Goal: Information Seeking & Learning: Learn about a topic

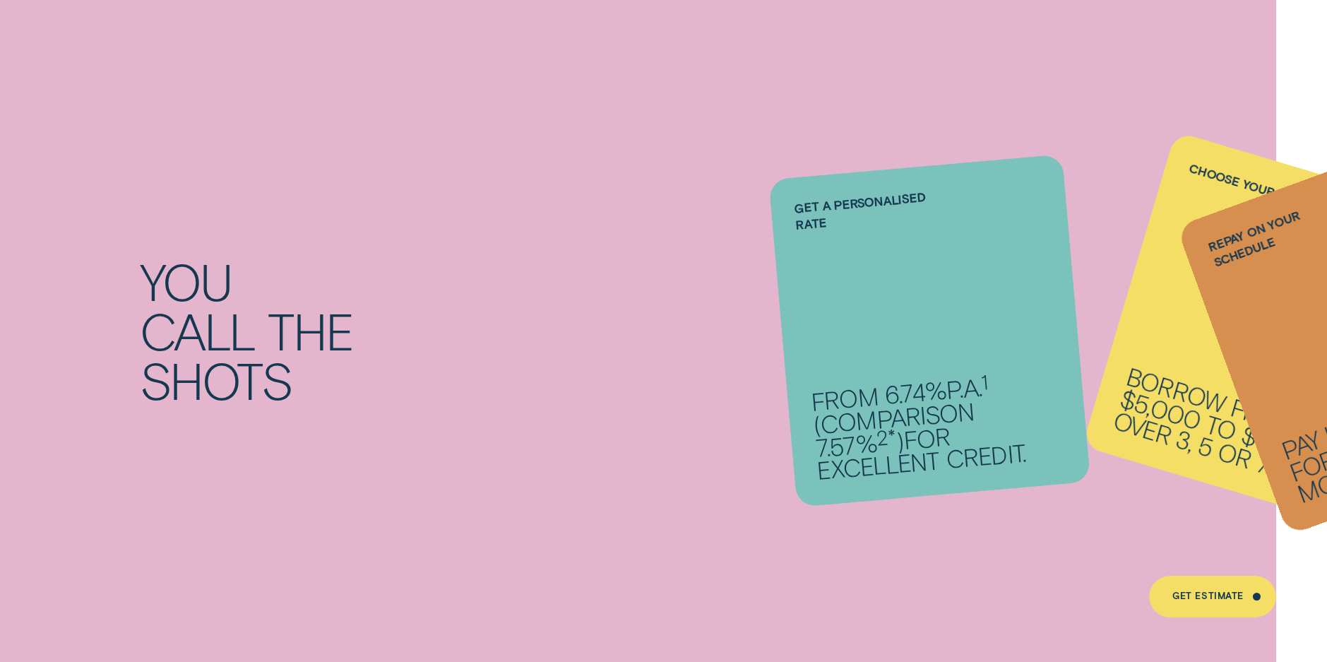
scroll to position [1553, 0]
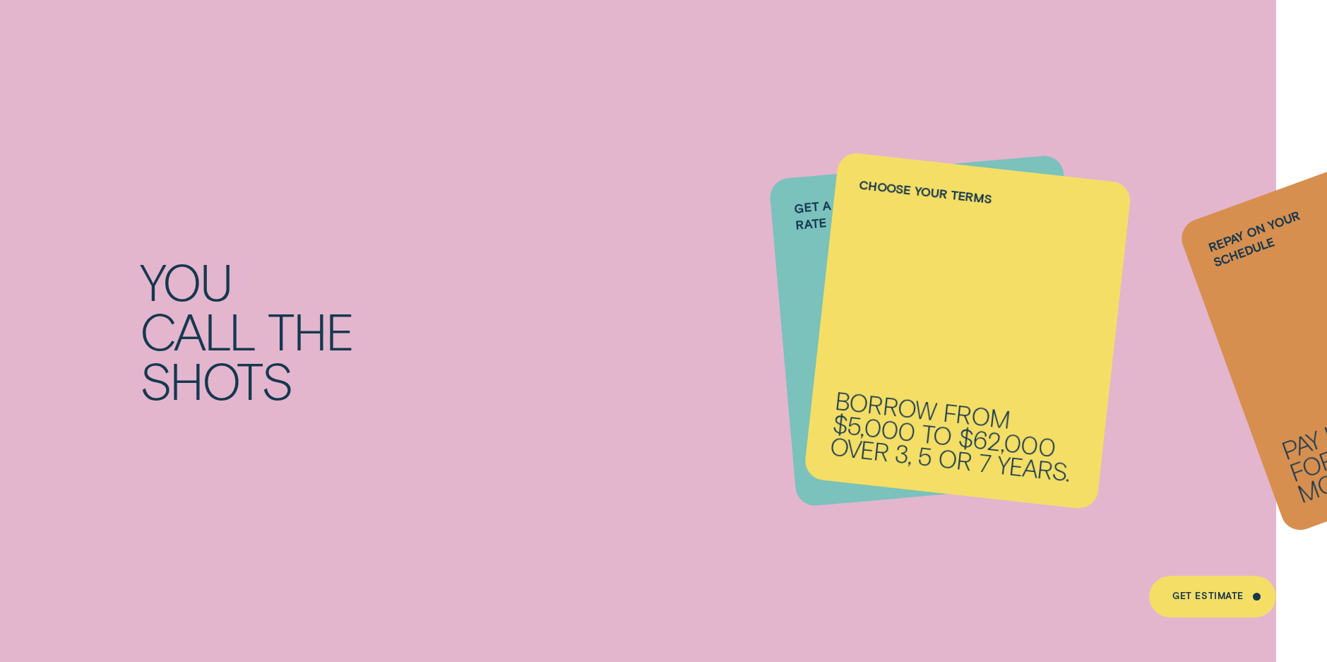
click at [806, 279] on li "Repay on your schedule Pay it back weekly, fortnightly or monthly." at bounding box center [929, 331] width 294 height 328
click at [659, 285] on h2 "You call the shots" at bounding box center [398, 330] width 532 height 149
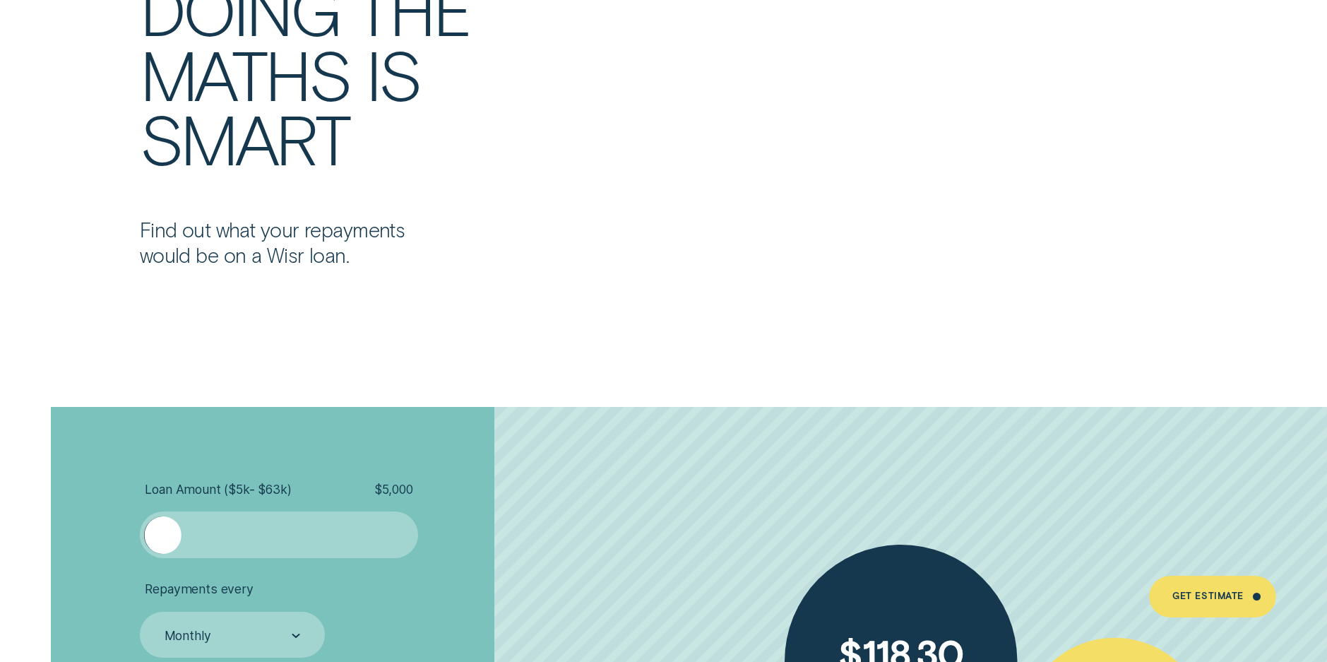
scroll to position [3036, 0]
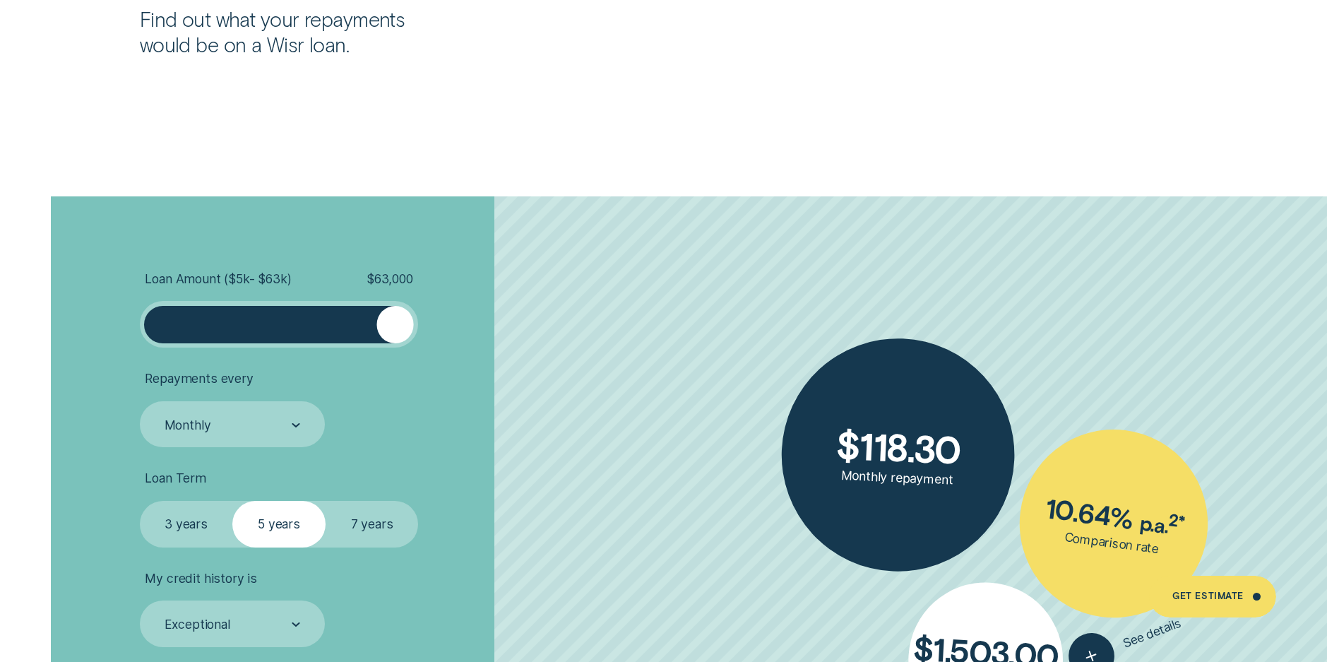
drag, startPoint x: 170, startPoint y: 321, endPoint x: 404, endPoint y: 341, distance: 234.6
click at [404, 341] on div at bounding box center [279, 324] width 279 height 47
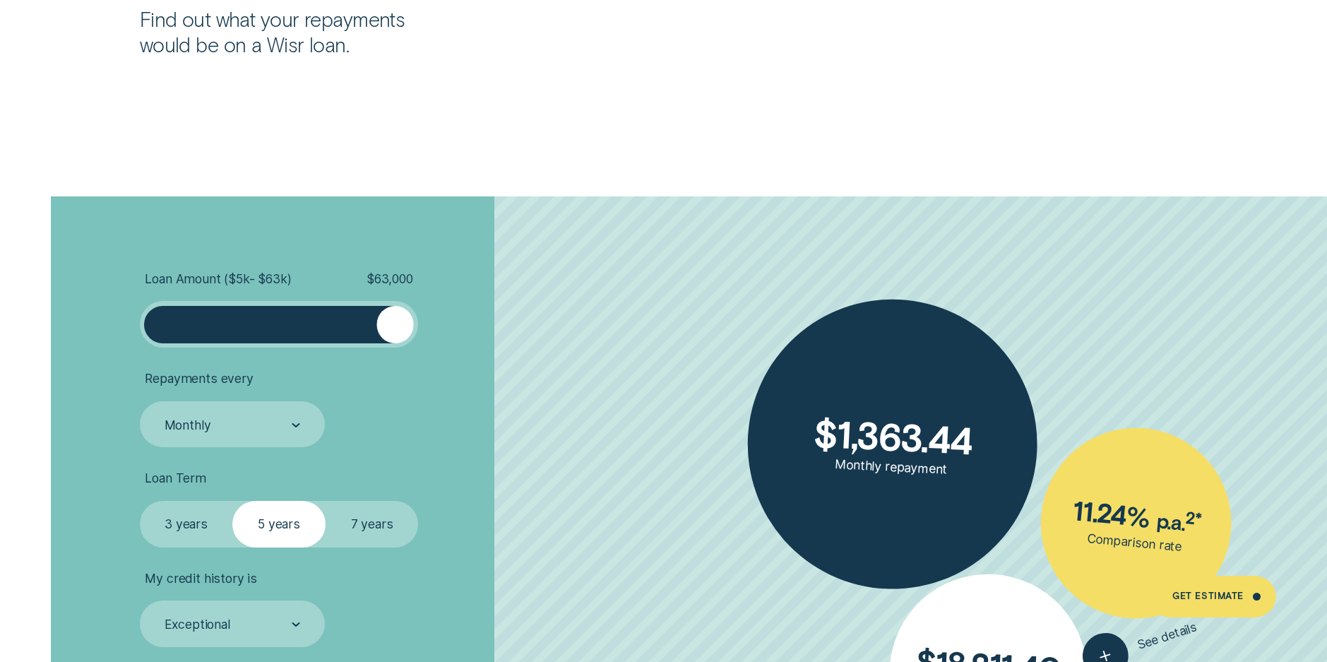
drag, startPoint x: 405, startPoint y: 331, endPoint x: 431, endPoint y: 340, distance: 28.1
click at [431, 340] on li "Loan Amount ( $5k - $63k ) $ 63,000" at bounding box center [353, 309] width 427 height 76
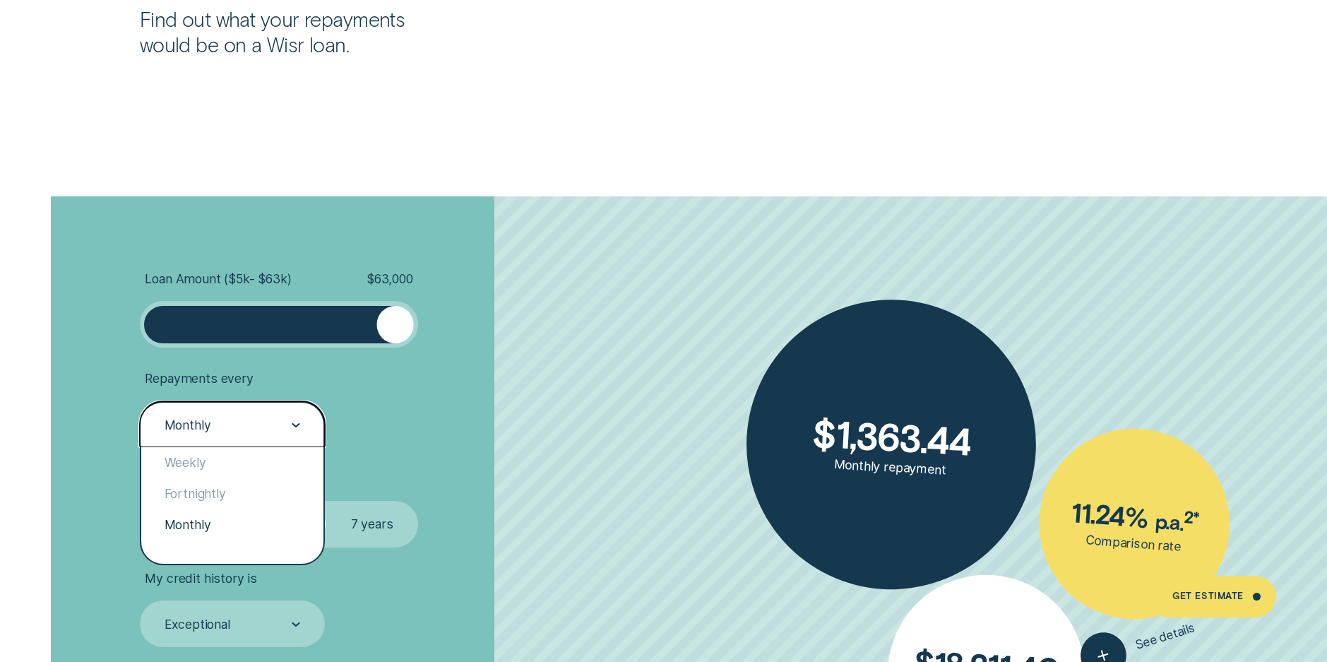
click at [294, 429] on div at bounding box center [296, 424] width 8 height 45
click at [246, 472] on div "Weekly" at bounding box center [232, 462] width 182 height 31
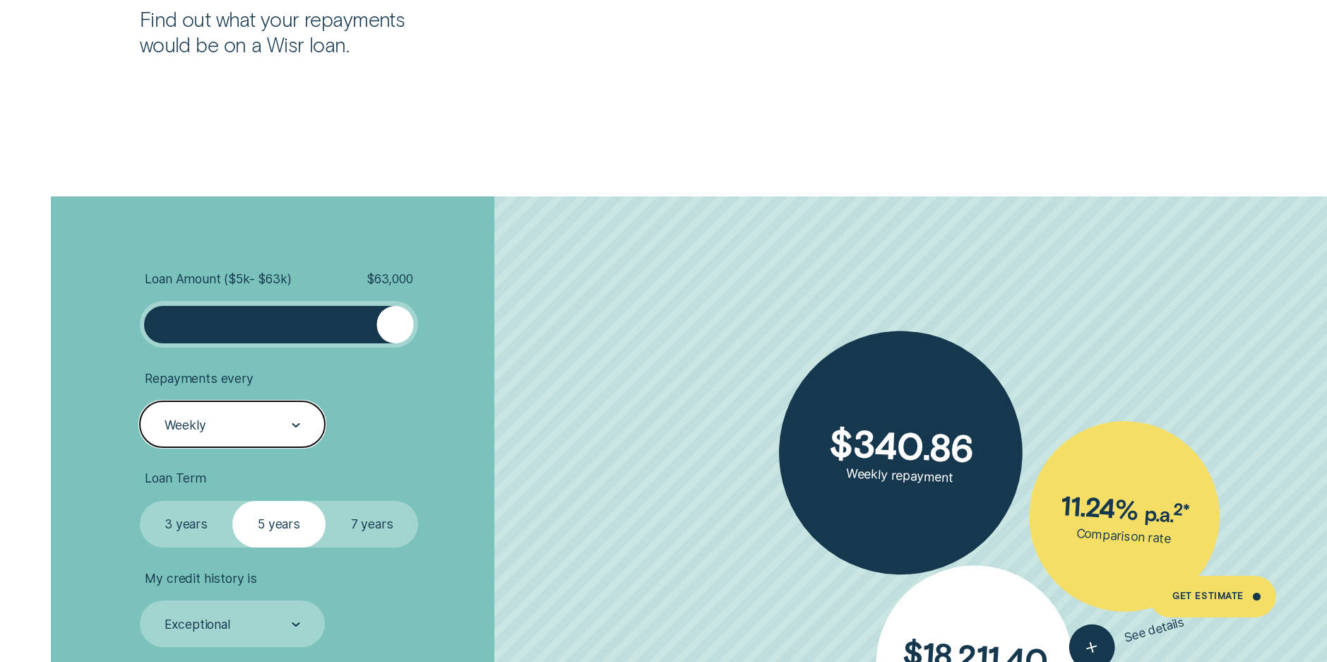
click at [292, 421] on div at bounding box center [296, 424] width 8 height 45
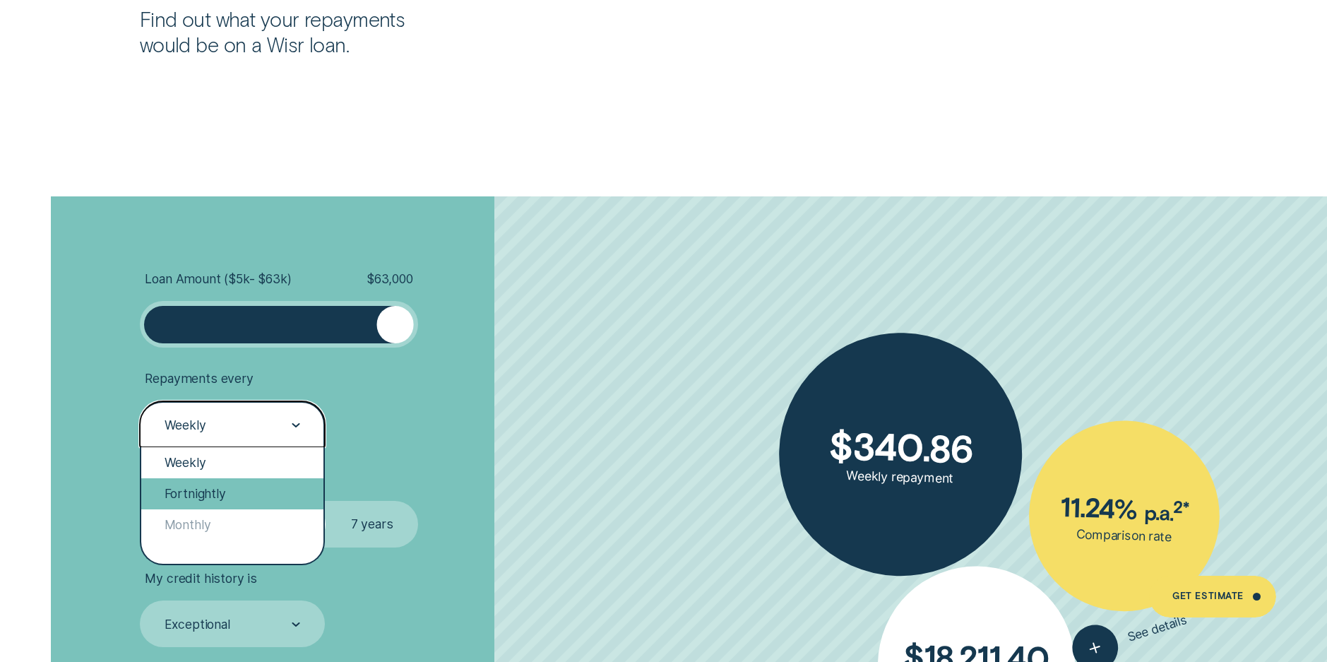
click at [234, 488] on div "Fortnightly" at bounding box center [232, 493] width 182 height 31
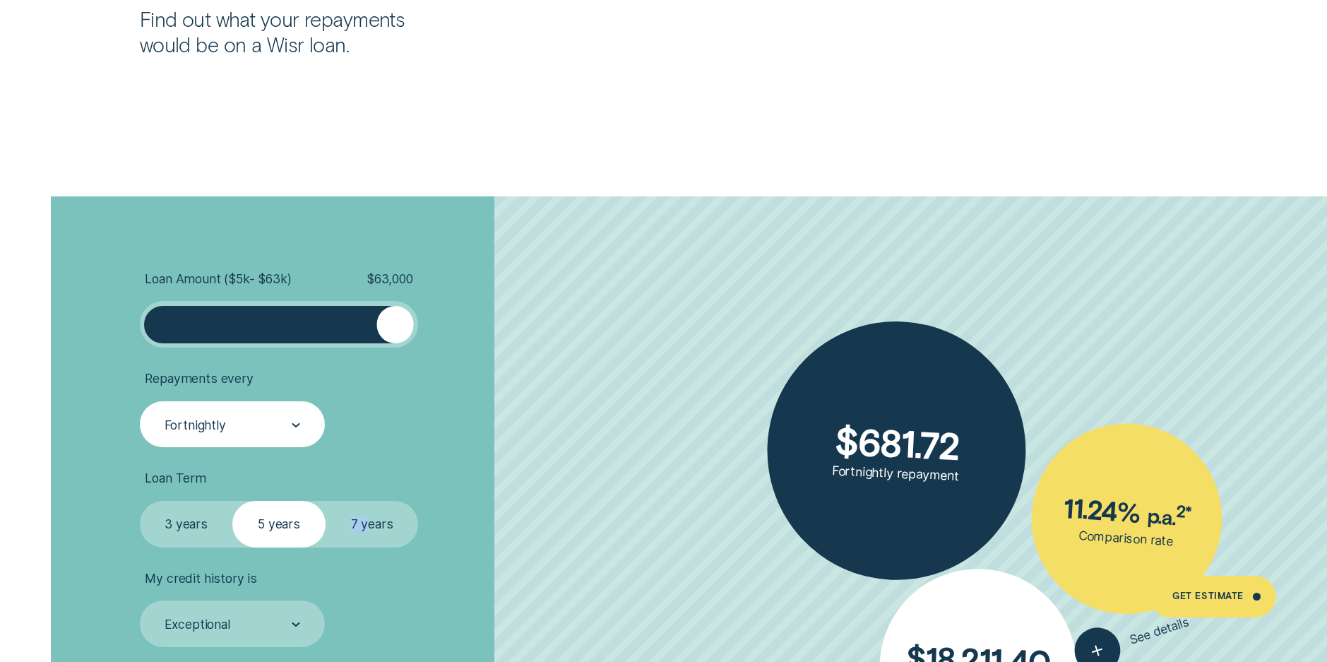
click at [367, 523] on fieldset "Select Loan Term 3 years 5 years 7 years" at bounding box center [279, 524] width 279 height 47
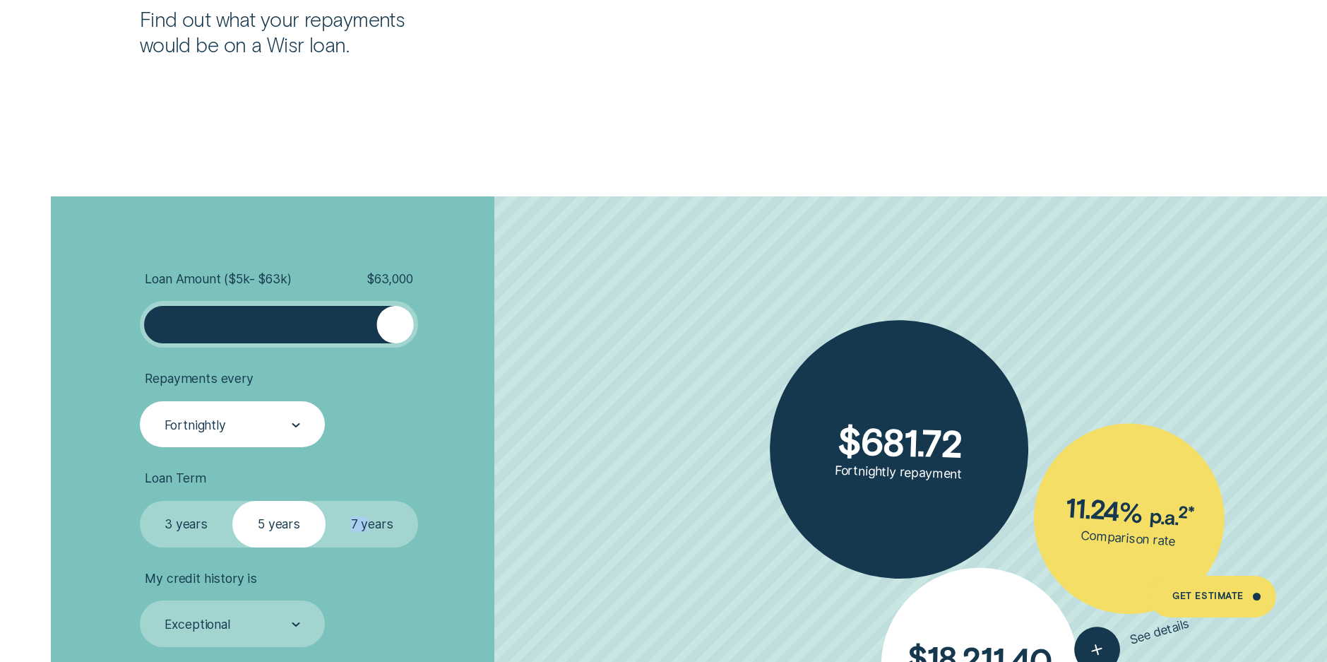
click at [366, 523] on label "7 years" at bounding box center [372, 524] width 93 height 47
click at [326, 501] on input "7 years" at bounding box center [326, 501] width 0 height 0
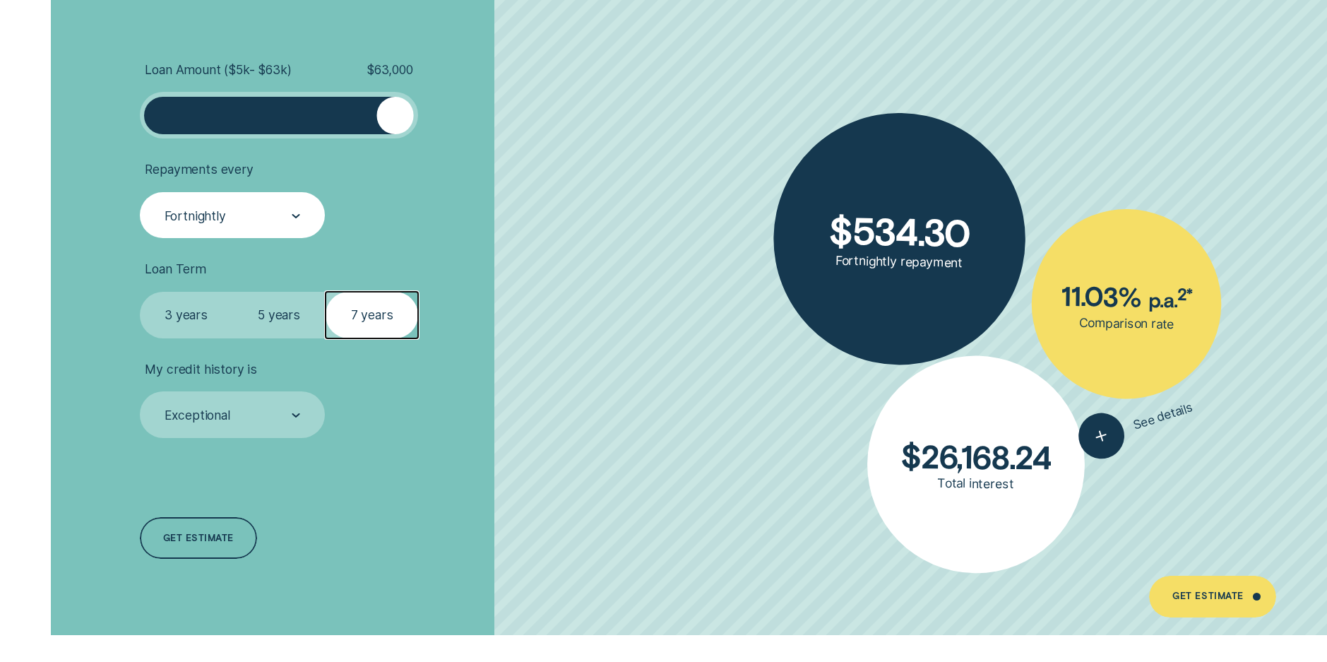
scroll to position [3248, 0]
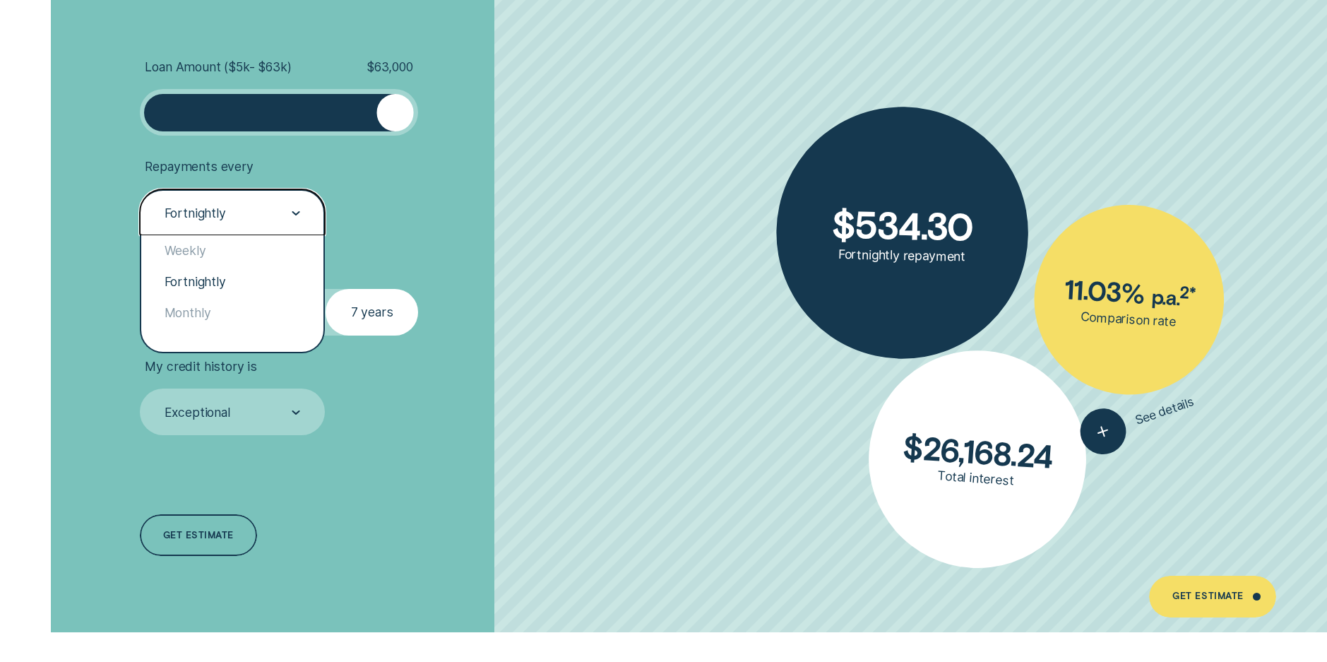
click at [275, 211] on div "Fortnightly" at bounding box center [231, 213] width 137 height 18
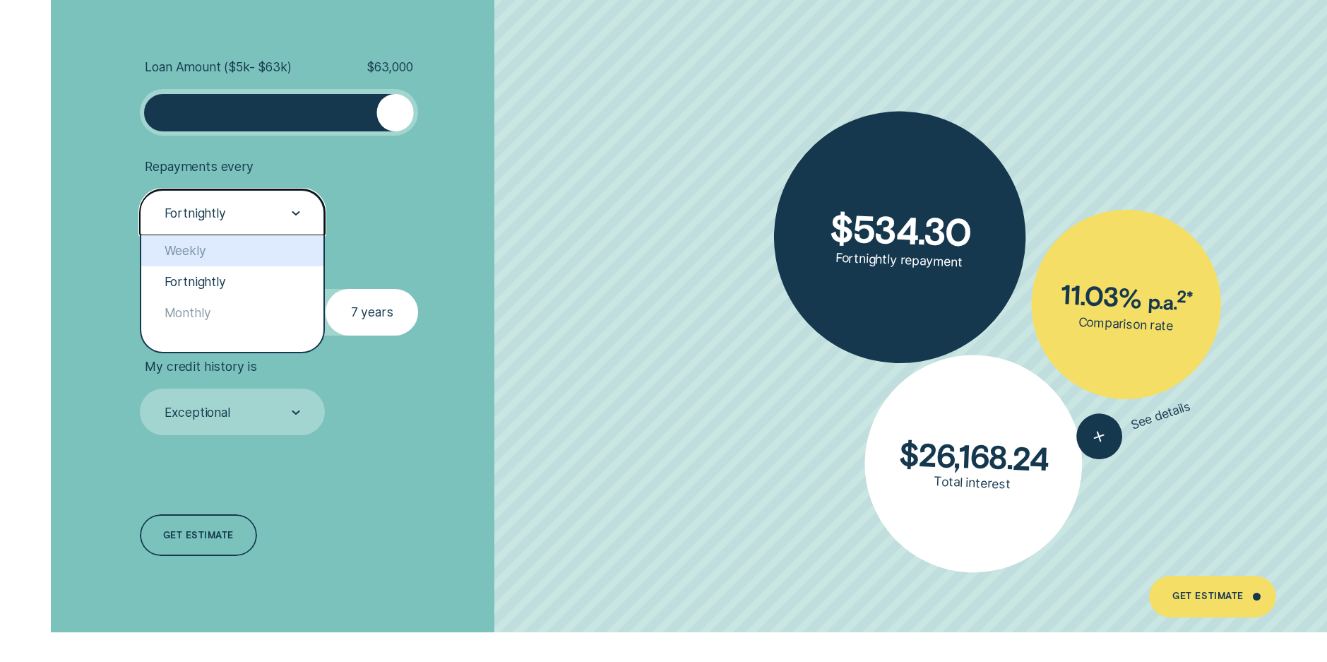
click at [253, 253] on div "Weekly" at bounding box center [232, 250] width 182 height 31
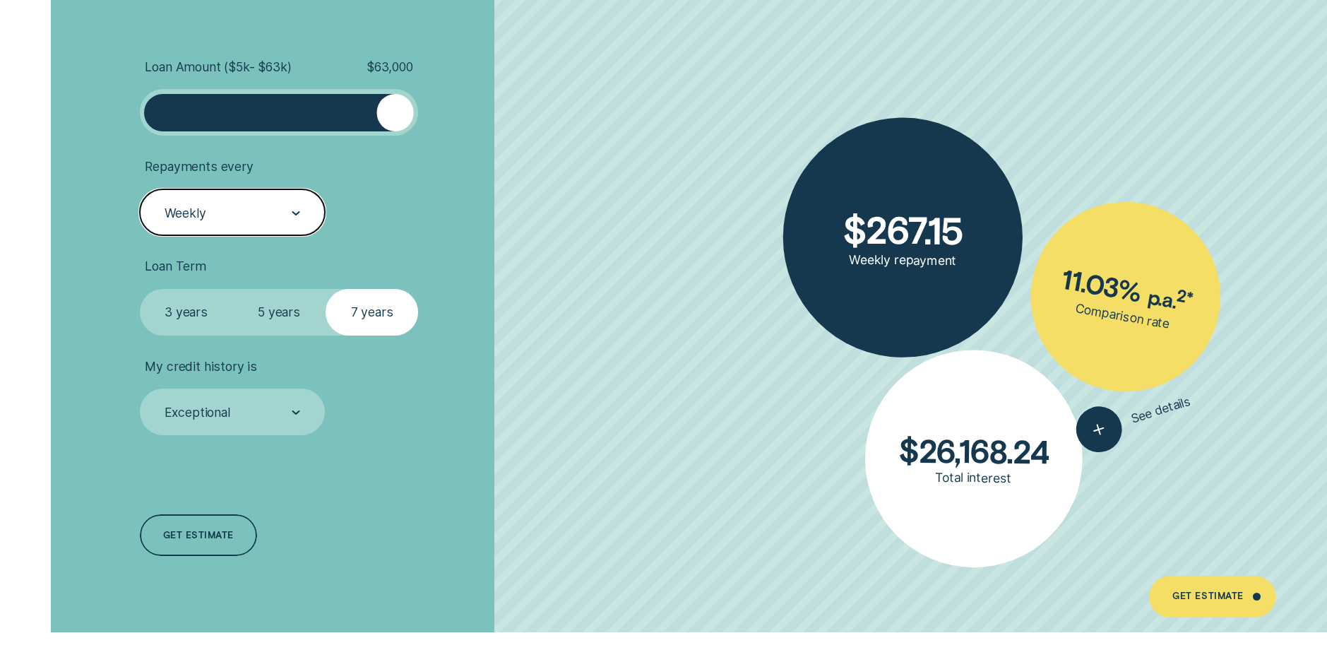
click at [285, 223] on div "Weekly" at bounding box center [232, 212] width 185 height 47
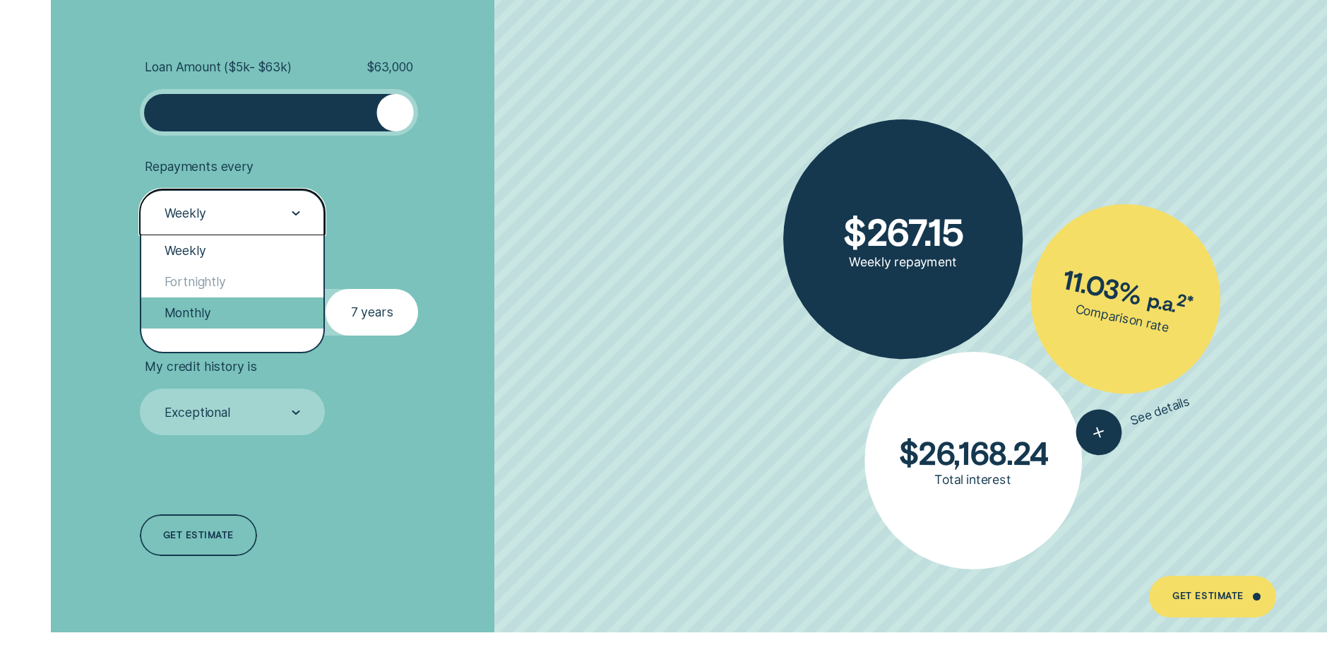
click at [235, 307] on div "Monthly" at bounding box center [232, 312] width 182 height 31
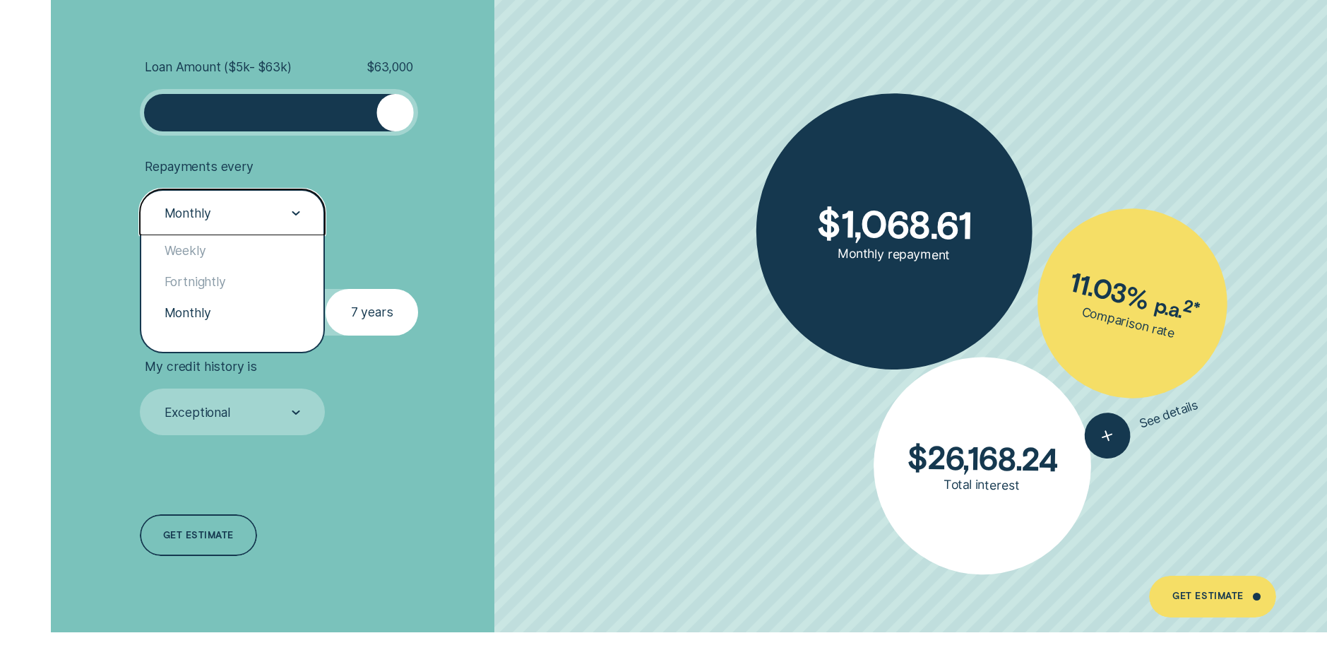
drag, startPoint x: 286, startPoint y: 199, endPoint x: 259, endPoint y: 232, distance: 42.7
click at [286, 200] on div "Monthly" at bounding box center [232, 212] width 185 height 47
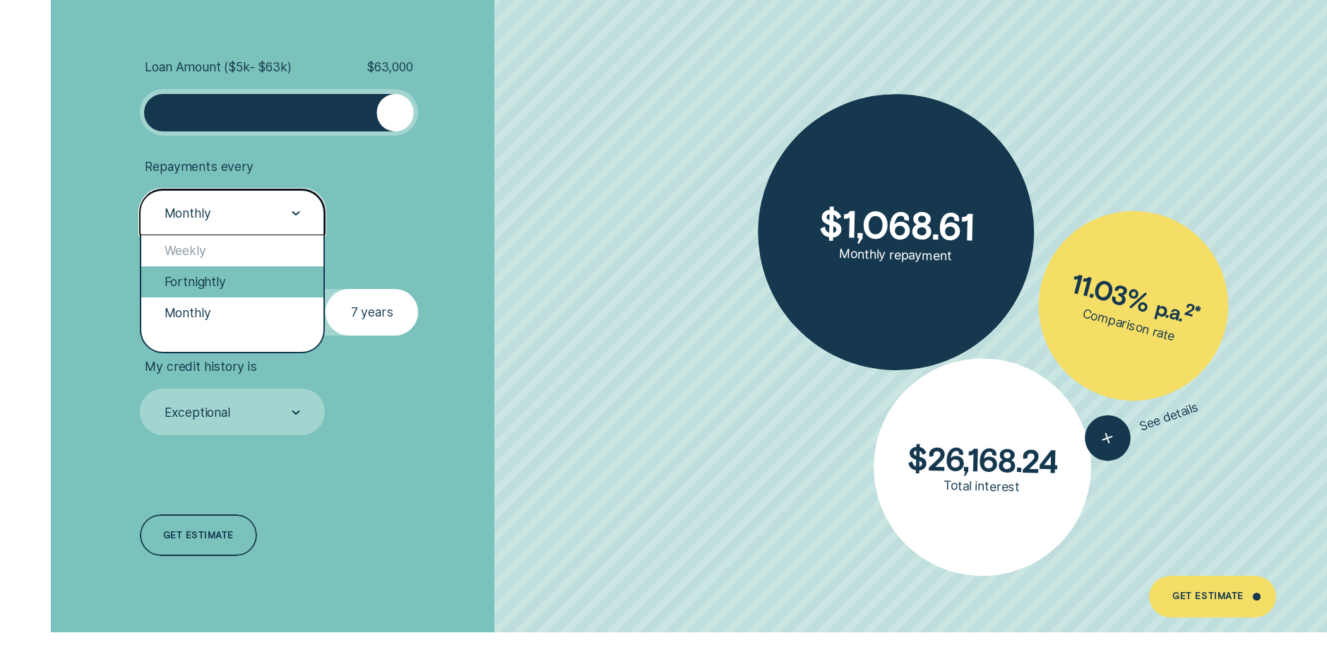
click at [239, 274] on div "Fortnightly" at bounding box center [232, 281] width 182 height 31
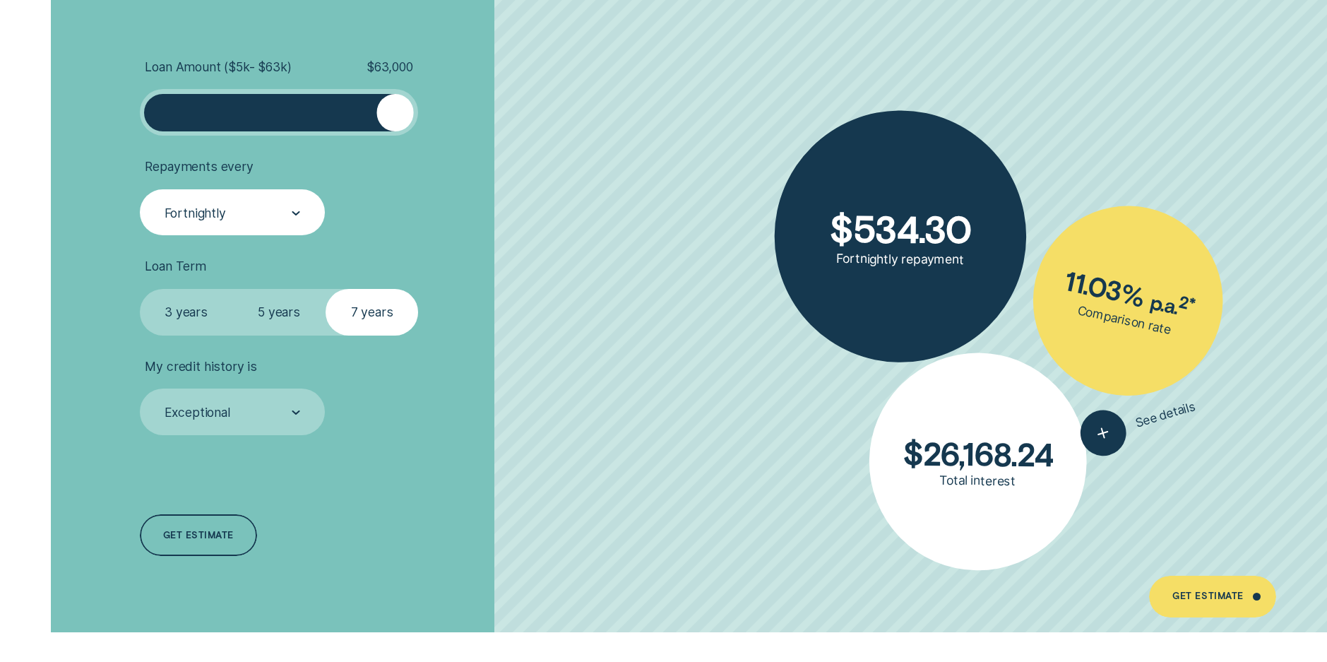
drag, startPoint x: 405, startPoint y: 109, endPoint x: 431, endPoint y: 112, distance: 25.5
click at [431, 112] on li "Loan Amount ( $5k - $63k ) $ 63,000" at bounding box center [353, 97] width 427 height 76
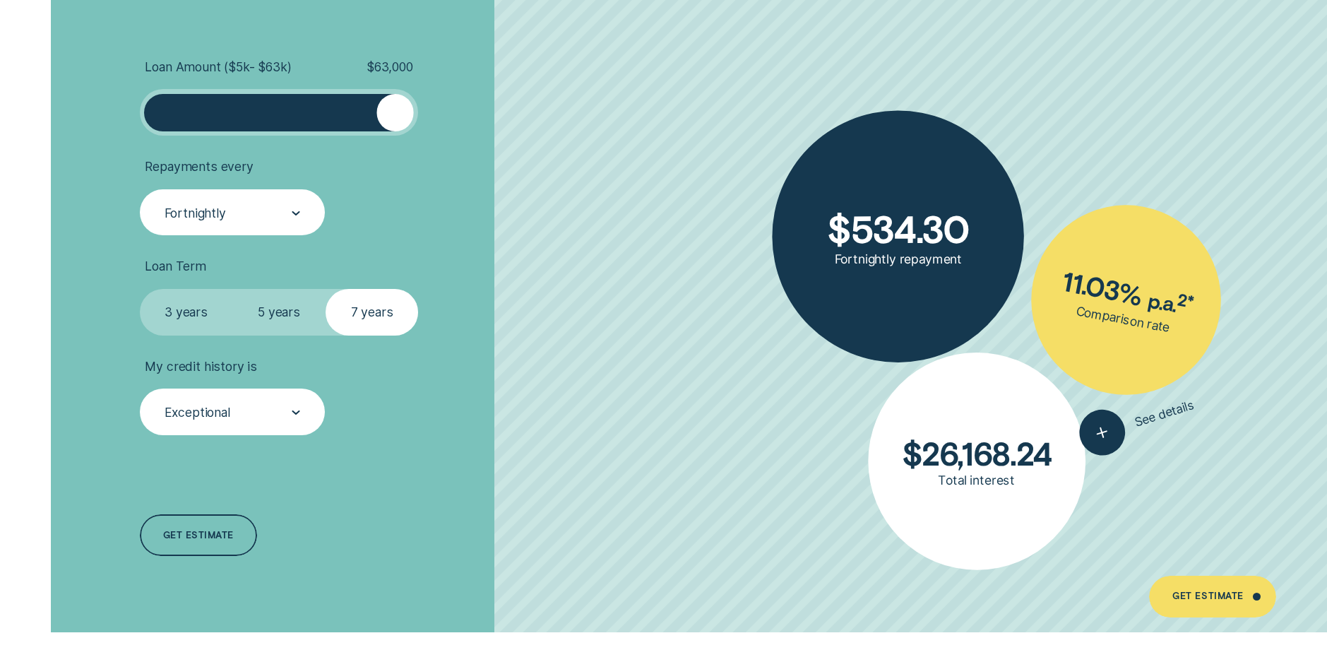
click at [312, 425] on div "Exceptional" at bounding box center [232, 411] width 185 height 47
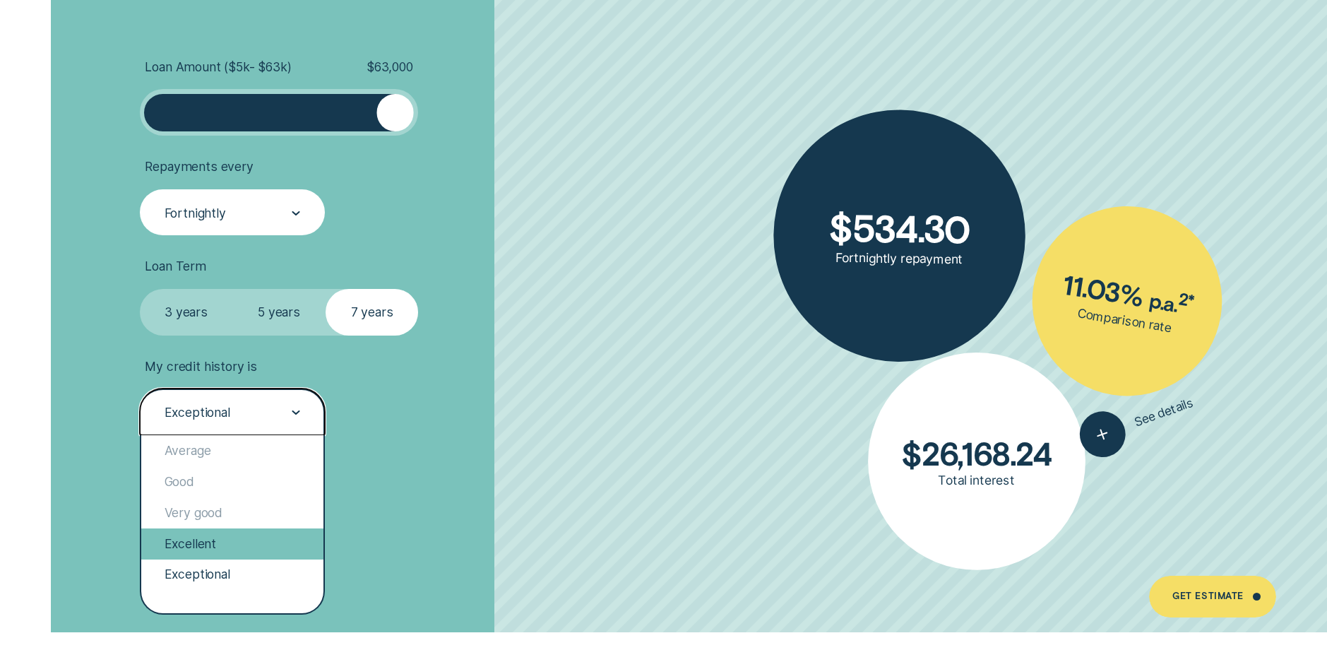
click at [241, 545] on div "Excellent" at bounding box center [232, 543] width 182 height 31
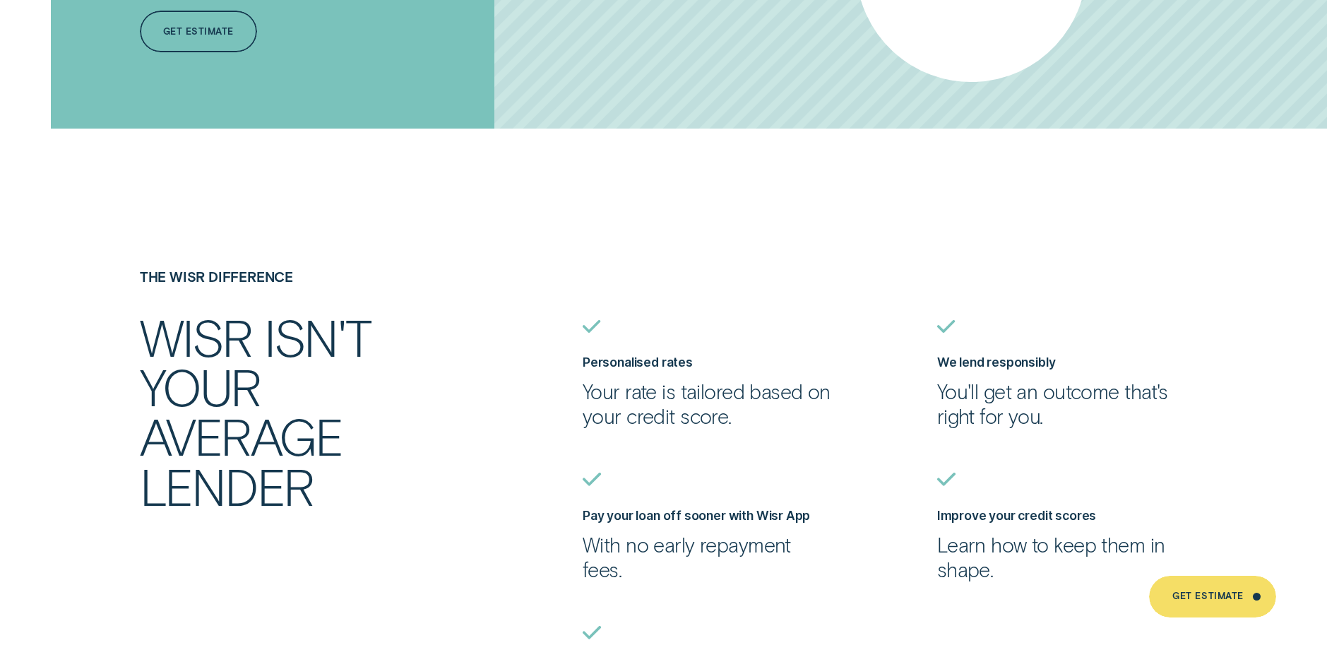
scroll to position [4095, 0]
